Goal: Transaction & Acquisition: Purchase product/service

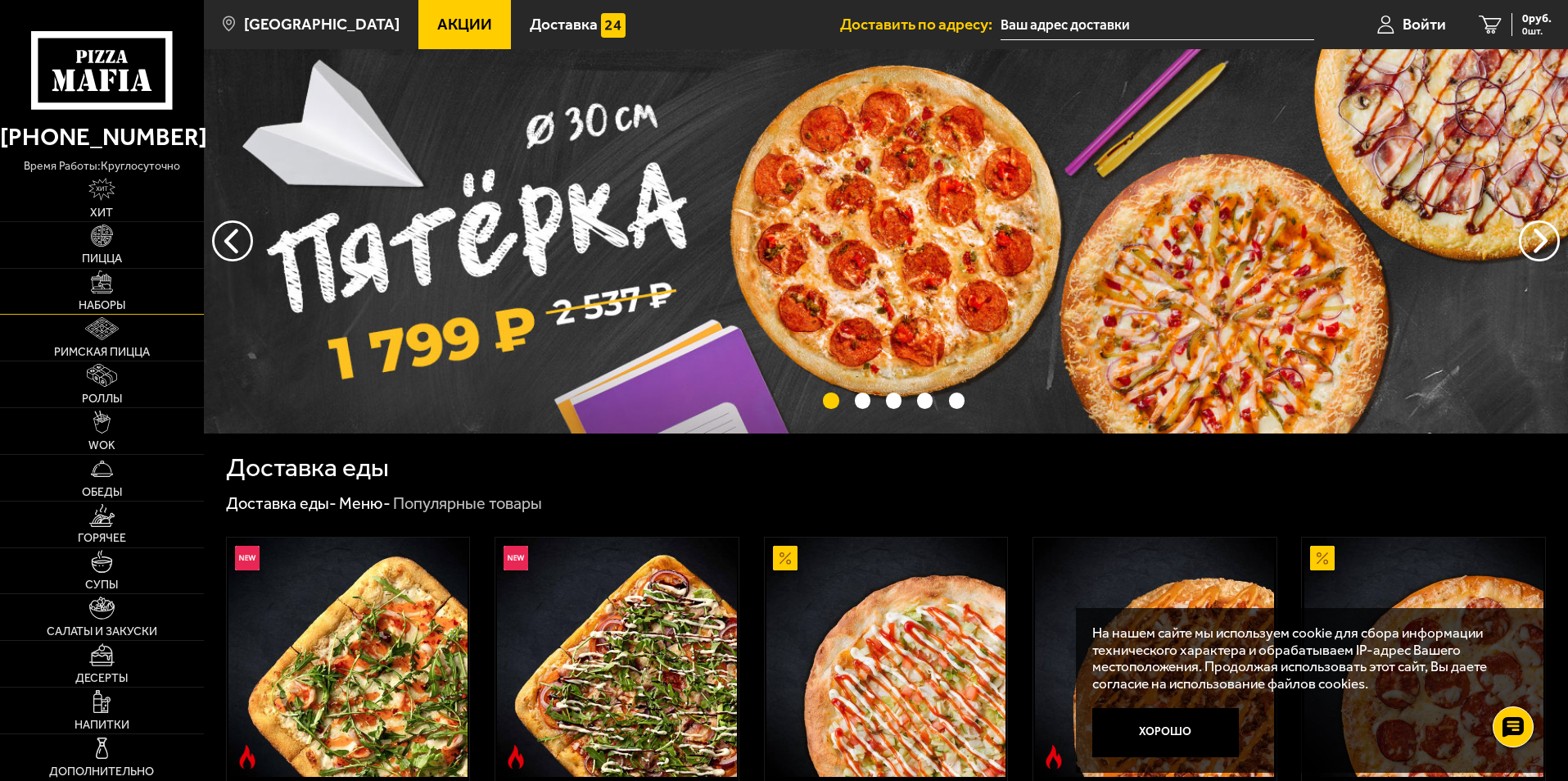
click at [92, 293] on img at bounding box center [102, 281] width 23 height 23
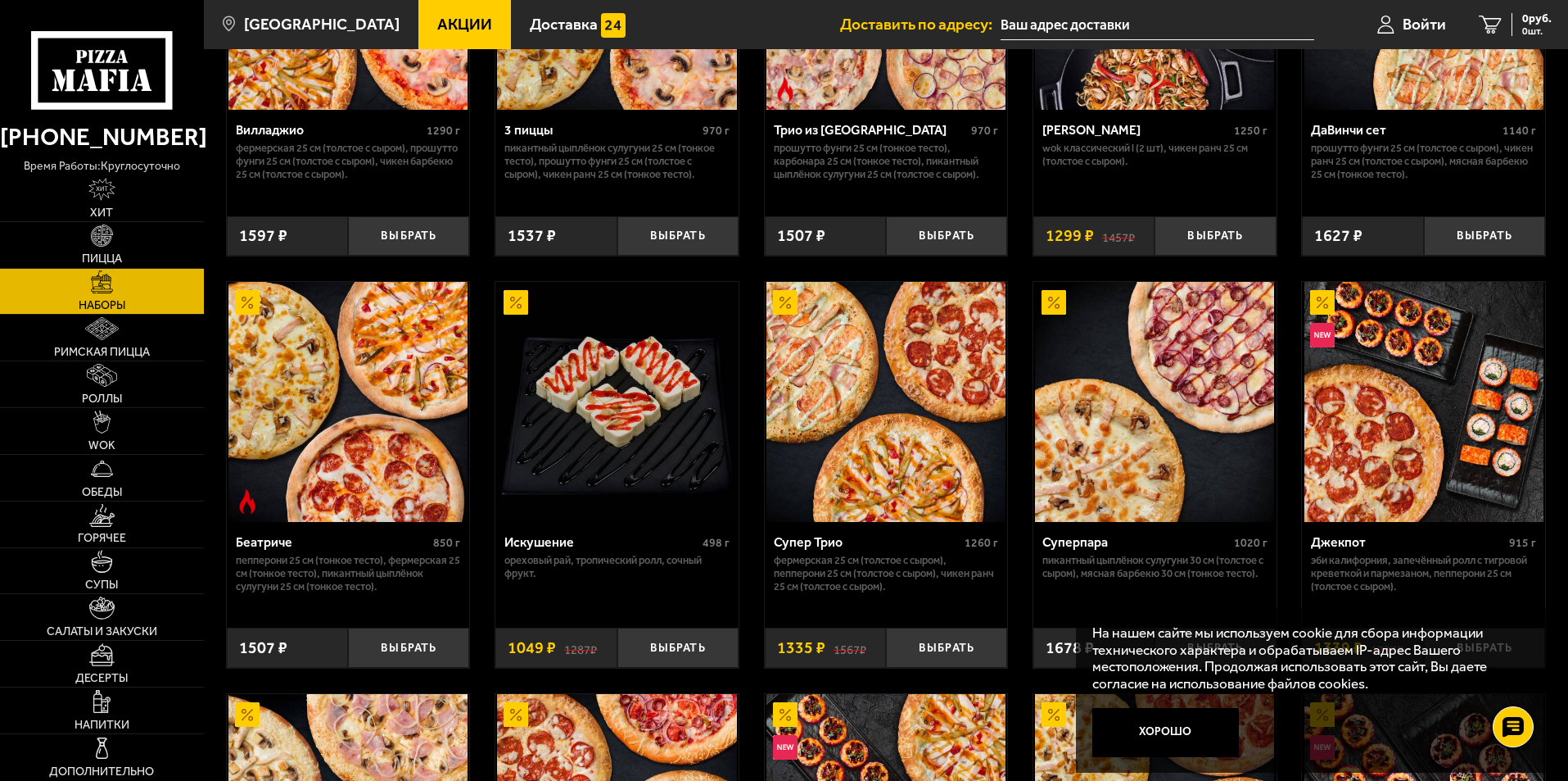
scroll to position [656, 0]
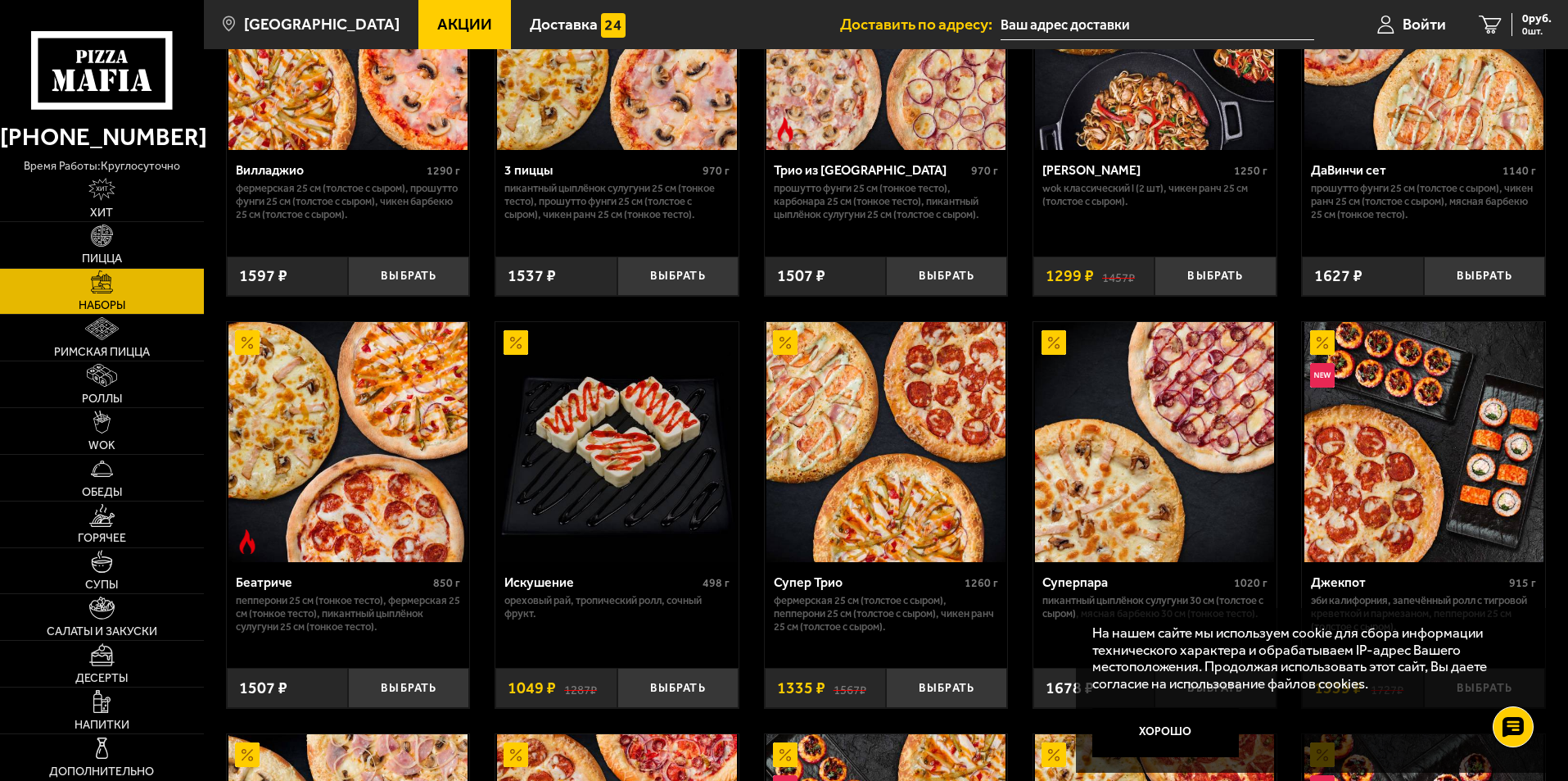
click at [1343, 142] on img at bounding box center [1424, 31] width 240 height 240
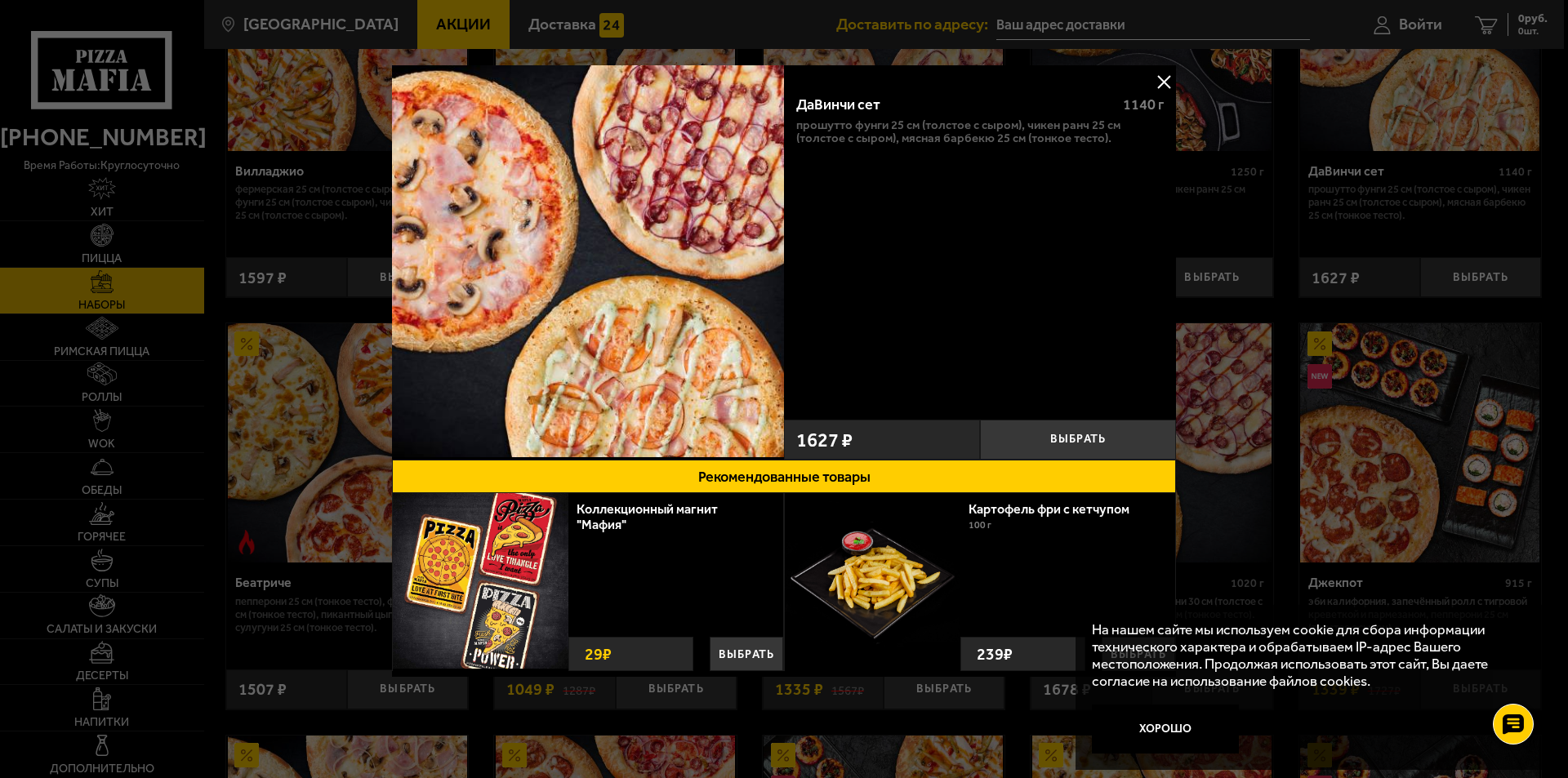
click at [1156, 80] on button at bounding box center [1164, 81] width 24 height 24
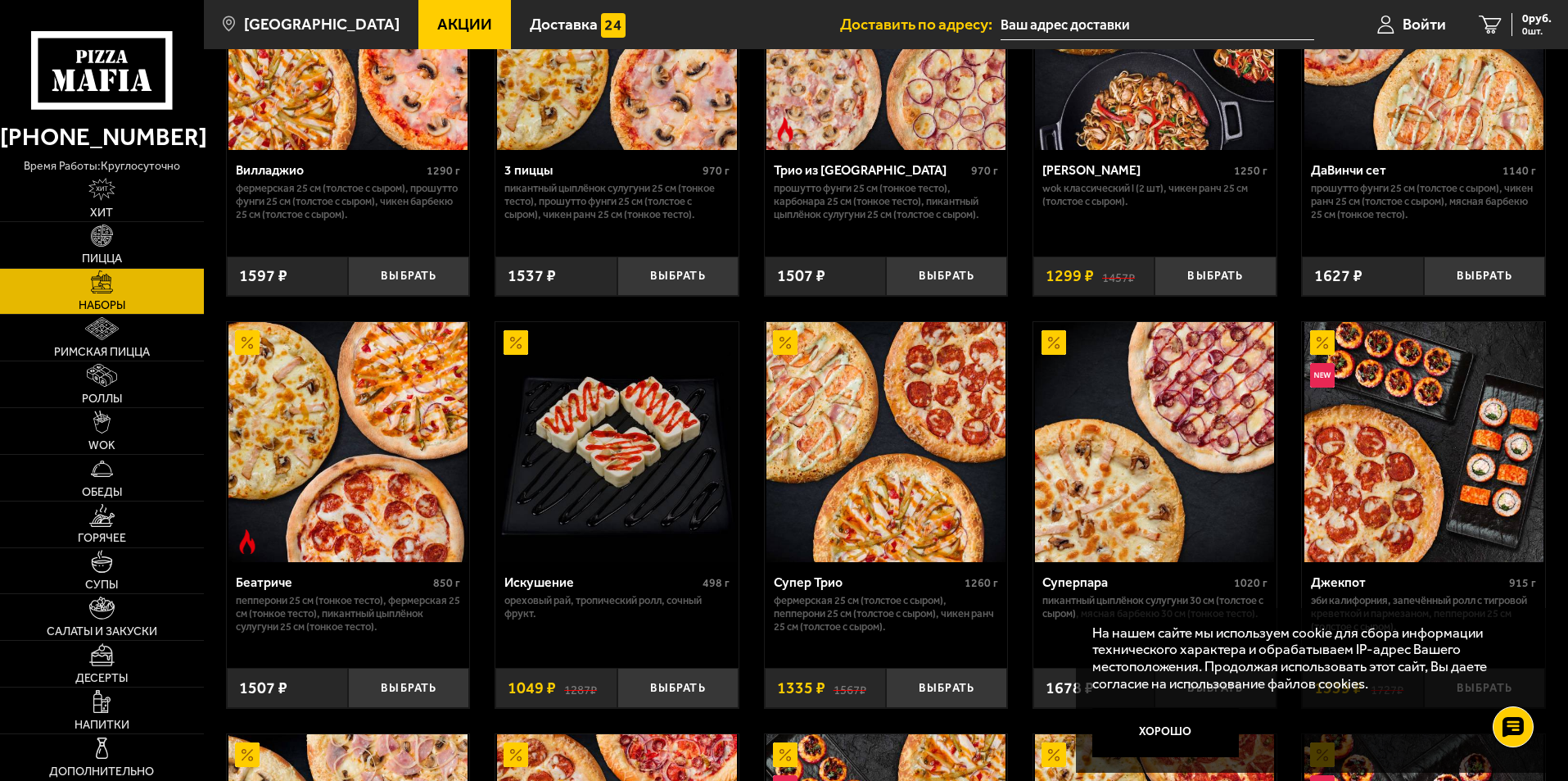
scroll to position [574, 0]
